Goal: Transaction & Acquisition: Obtain resource

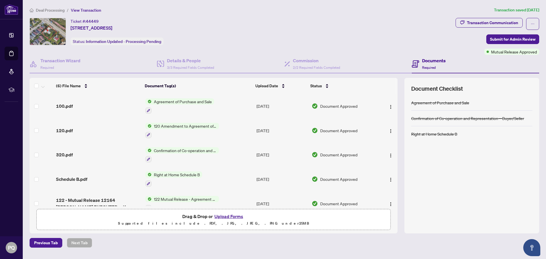
click at [210, 38] on div "Ticket #: 44449 [STREET_ADDRESS] Status: Information Updated - Processing Pendi…" at bounding box center [242, 31] width 424 height 27
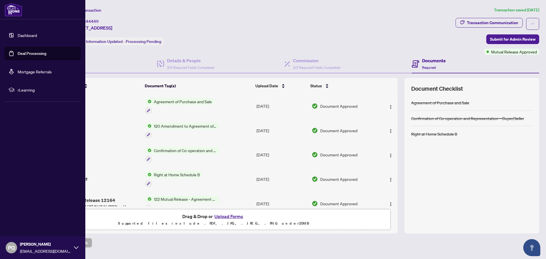
click at [18, 52] on link "Deal Processing" at bounding box center [32, 53] width 29 height 5
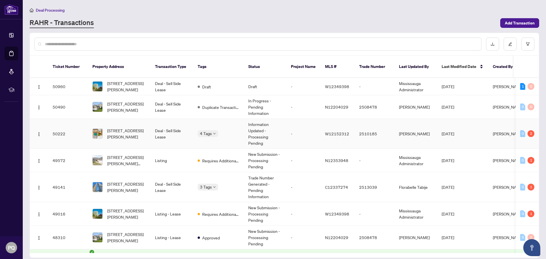
click at [143, 130] on span "[STREET_ADDRESS][PERSON_NAME]" at bounding box center [126, 133] width 39 height 13
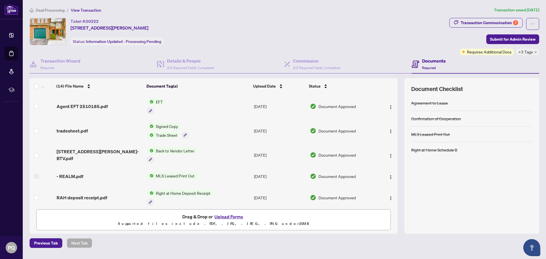
click at [484, 21] on div "Transaction Communication 2" at bounding box center [489, 22] width 57 height 9
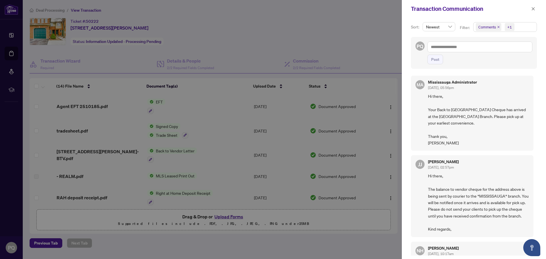
click at [33, 121] on div at bounding box center [273, 129] width 546 height 259
click at [373, 85] on div at bounding box center [273, 129] width 546 height 259
drag, startPoint x: 532, startPoint y: 9, endPoint x: 530, endPoint y: 11, distance: 3.8
click at [532, 9] on icon "close" at bounding box center [534, 9] width 4 height 4
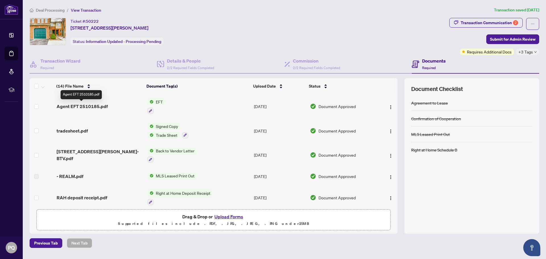
click at [96, 106] on span "Agent EFT 2510185.pdf" at bounding box center [82, 106] width 51 height 7
